Goal: Register for event/course

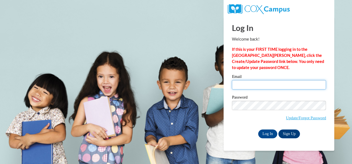
click at [250, 86] on input "Email" at bounding box center [279, 84] width 94 height 9
type input "[EMAIL_ADDRESS][DOMAIN_NAME]"
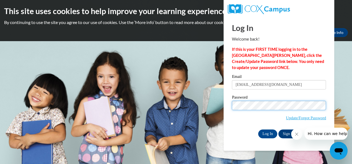
click at [258, 130] on input "Log In" at bounding box center [267, 134] width 19 height 9
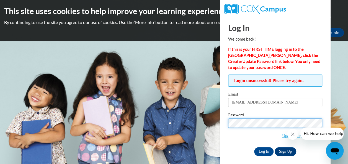
click at [254, 147] on input "Log In" at bounding box center [263, 151] width 19 height 9
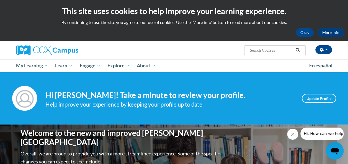
click at [292, 135] on icon "Close message from company" at bounding box center [292, 134] width 4 height 4
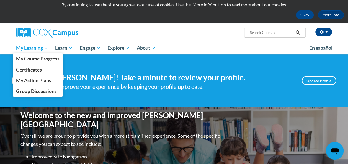
scroll to position [17, 0]
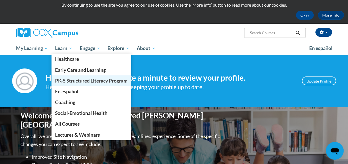
click at [70, 81] on span "PK-5 Structured Literacy Program" at bounding box center [91, 81] width 72 height 6
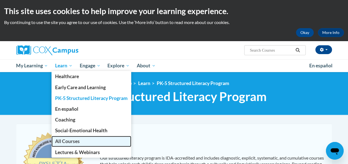
click at [59, 143] on span "All Courses" at bounding box center [67, 142] width 25 height 6
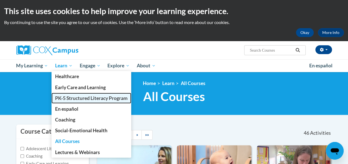
click at [72, 96] on span "PK-5 Structured Literacy Program" at bounding box center [91, 98] width 72 height 6
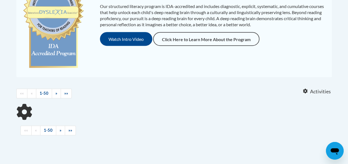
scroll to position [221, 0]
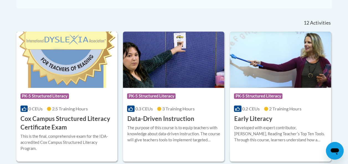
click at [72, 74] on img at bounding box center [66, 60] width 101 height 56
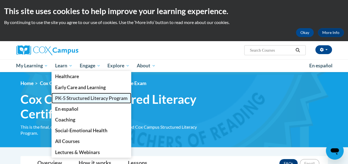
click at [81, 100] on span "PK-5 Structured Literacy Program" at bounding box center [91, 98] width 72 height 6
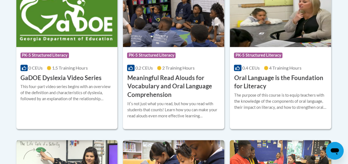
scroll to position [404, 0]
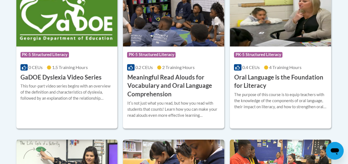
click at [272, 29] on img at bounding box center [280, 18] width 101 height 56
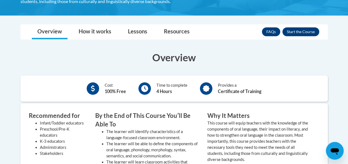
scroll to position [150, 0]
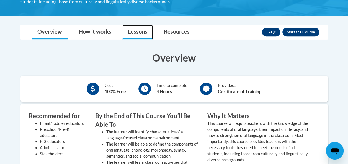
click at [146, 35] on link "Lessons" at bounding box center [137, 32] width 30 height 15
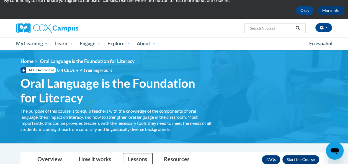
scroll to position [0, 0]
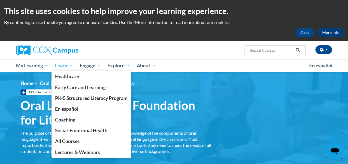
click at [64, 66] on span "Learn" at bounding box center [63, 66] width 17 height 7
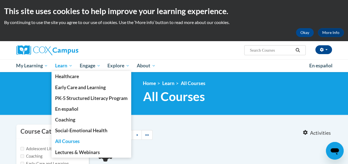
click at [66, 67] on span "Learn" at bounding box center [63, 66] width 17 height 7
click at [72, 68] on span "Learn" at bounding box center [63, 66] width 17 height 7
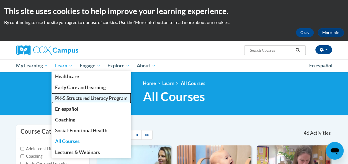
click at [79, 94] on link "PK-5 Structured Literacy Program" at bounding box center [91, 98] width 80 height 11
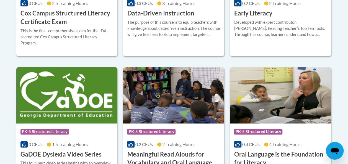
scroll to position [313, 0]
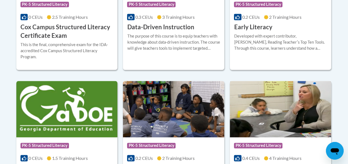
click at [288, 124] on img at bounding box center [280, 109] width 101 height 56
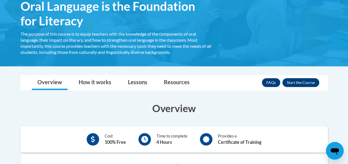
scroll to position [100, 0]
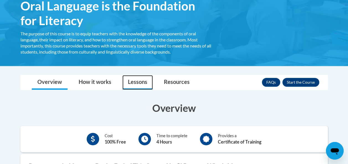
click at [135, 87] on link "Lessons" at bounding box center [137, 82] width 30 height 15
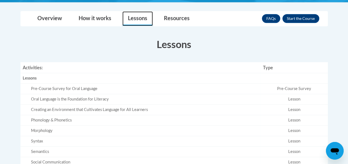
scroll to position [167, 0]
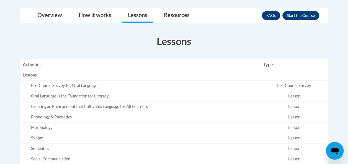
click at [103, 87] on div "Pre-Course Survey for Oral Language" at bounding box center [144, 86] width 227 height 6
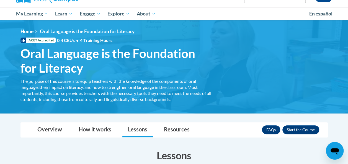
scroll to position [0, 0]
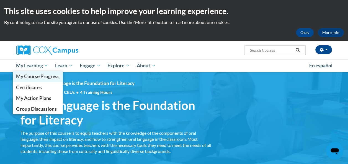
click at [31, 72] on link "My Course Progress" at bounding box center [38, 76] width 50 height 11
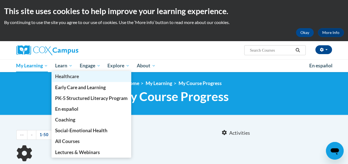
click at [64, 72] on link "Healthcare" at bounding box center [91, 76] width 80 height 11
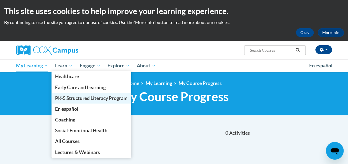
click at [72, 97] on span "PK-5 Structured Literacy Program" at bounding box center [91, 98] width 72 height 6
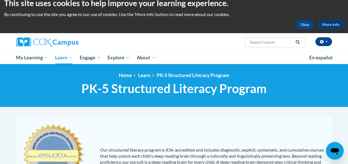
scroll to position [8, 0]
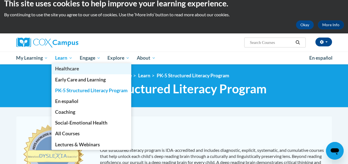
click at [70, 64] on link "Healthcare" at bounding box center [91, 68] width 80 height 11
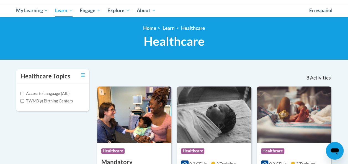
scroll to position [55, 0]
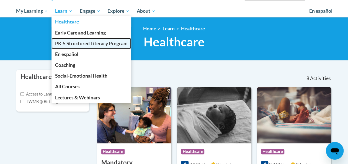
click at [80, 45] on span "PK-5 Structured Literacy Program" at bounding box center [91, 44] width 72 height 6
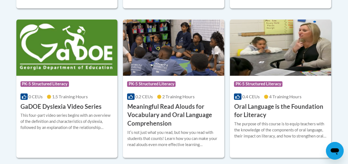
scroll to position [375, 0]
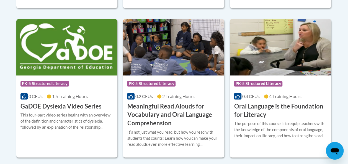
click at [260, 83] on span "PK-5 Structured Literacy" at bounding box center [258, 84] width 48 height 6
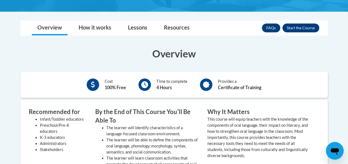
scroll to position [152, 0]
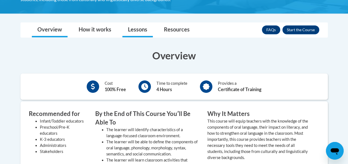
click at [137, 37] on link "Lessons" at bounding box center [137, 30] width 30 height 15
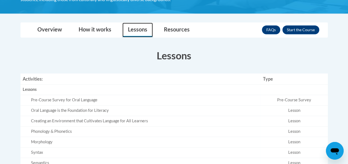
click at [84, 97] on div "Pre-Course Survey for Oral Language" at bounding box center [144, 100] width 227 height 6
click at [87, 115] on td "Oral Language is the Foundation for Literacy" at bounding box center [140, 111] width 240 height 11
click at [98, 138] on td "Morphology" at bounding box center [140, 142] width 240 height 11
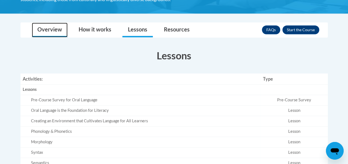
click at [63, 33] on link "Overview" at bounding box center [50, 30] width 36 height 15
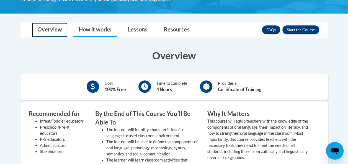
click at [103, 34] on link "How it works" at bounding box center [95, 30] width 44 height 15
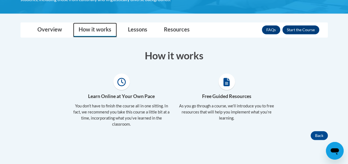
click at [120, 84] on icon at bounding box center [121, 82] width 8 height 8
click at [177, 35] on link "Resources" at bounding box center [176, 30] width 37 height 15
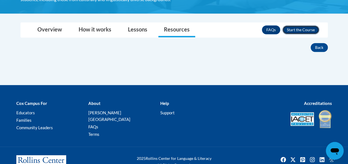
click at [306, 31] on button "Enroll" at bounding box center [300, 29] width 37 height 9
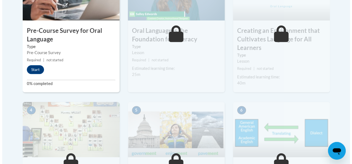
scroll to position [234, 0]
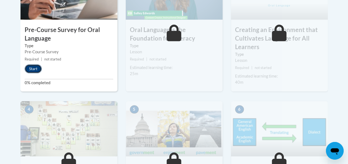
click at [32, 68] on button "Start" at bounding box center [33, 68] width 17 height 9
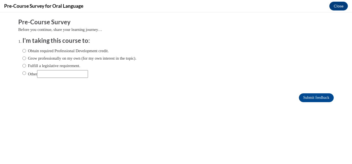
scroll to position [0, 0]
click at [55, 52] on label "Obtain required Professional Development credit." at bounding box center [65, 51] width 86 height 6
click at [26, 52] on input "Obtain required Professional Development credit." at bounding box center [24, 51] width 4 height 6
radio input "true"
click at [313, 96] on input "Submit feedback" at bounding box center [316, 97] width 35 height 9
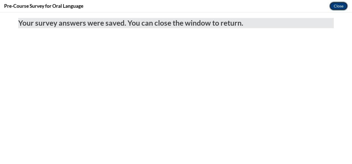
click at [338, 9] on button "Close" at bounding box center [338, 6] width 19 height 9
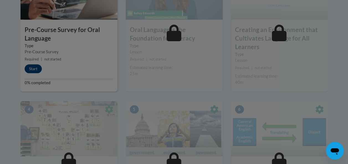
click at [34, 70] on div at bounding box center [174, 82] width 348 height 164
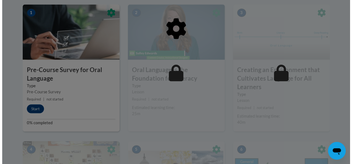
scroll to position [194, 0]
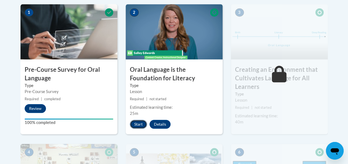
click at [137, 125] on button "Start" at bounding box center [138, 124] width 17 height 9
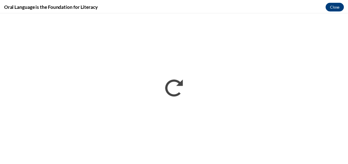
scroll to position [0, 0]
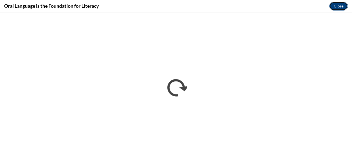
click at [341, 8] on button "Close" at bounding box center [338, 6] width 19 height 9
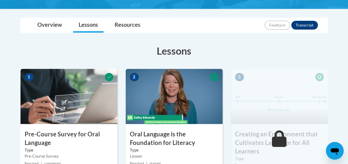
scroll to position [129, 0]
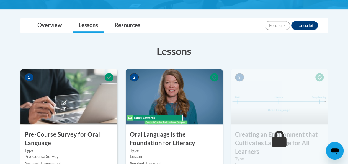
click at [278, 117] on img at bounding box center [279, 96] width 97 height 55
